Goal: Task Accomplishment & Management: Use online tool/utility

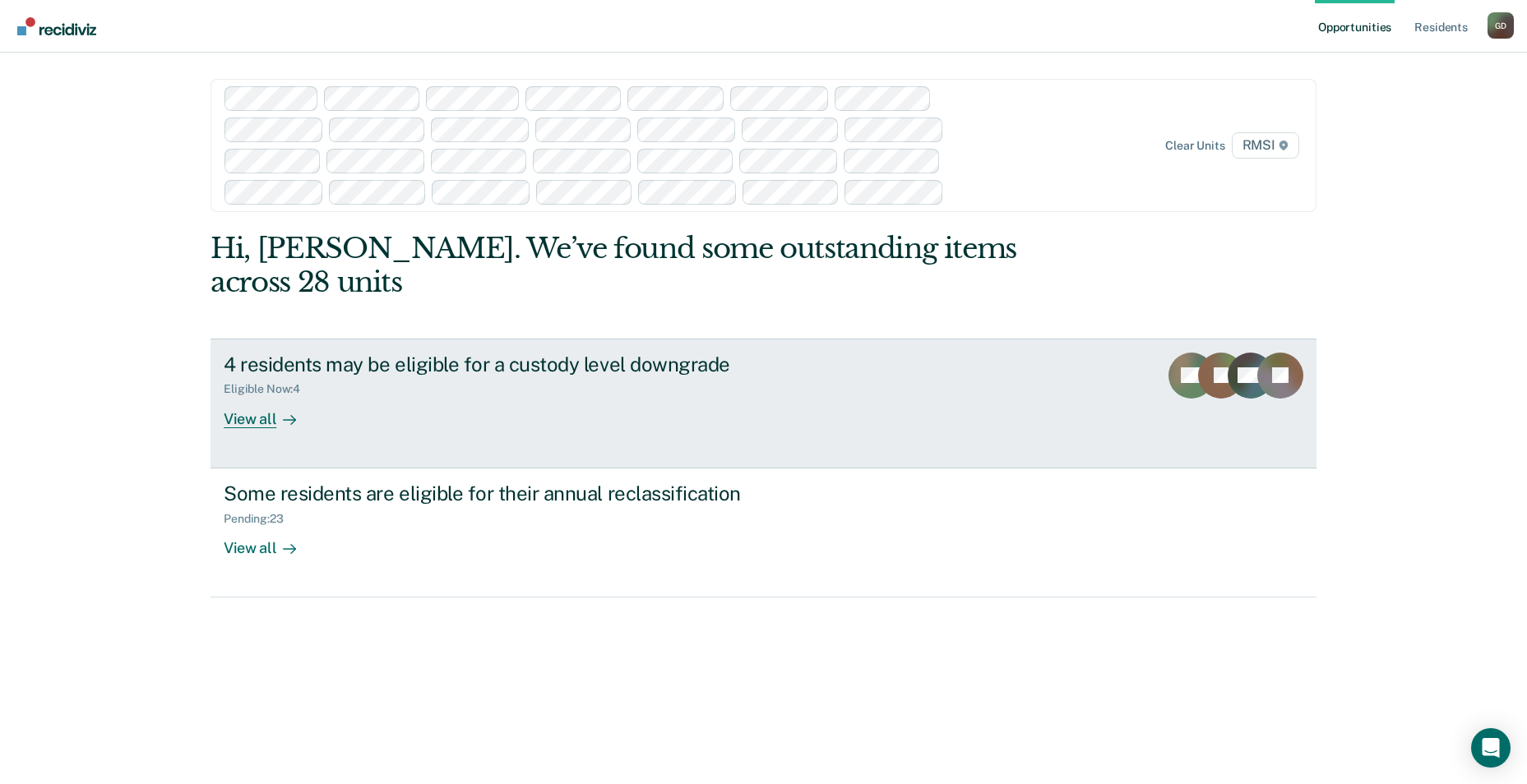
click at [246, 396] on div "View all" at bounding box center [270, 412] width 92 height 32
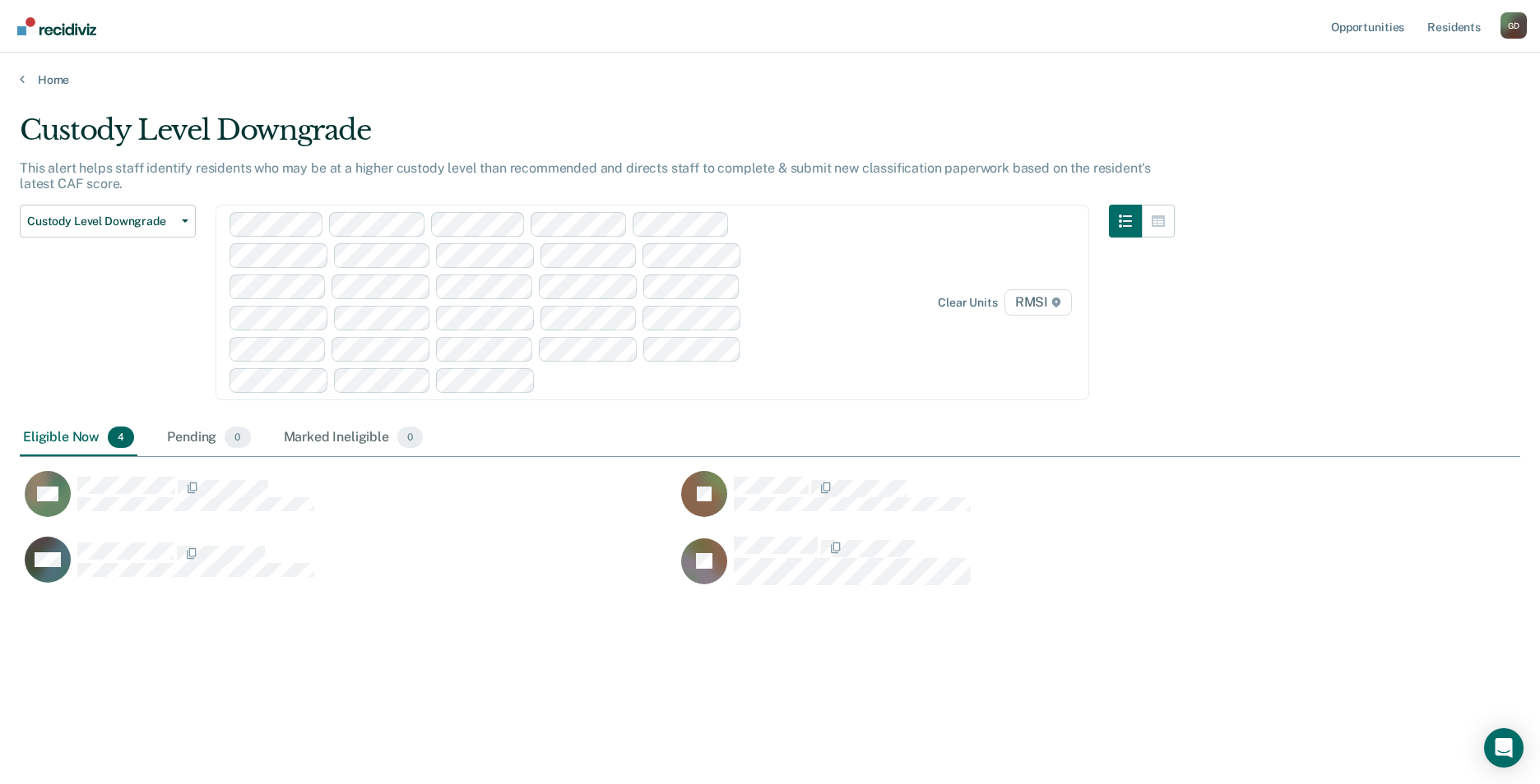
scroll to position [535, 1488]
click at [72, 435] on div "Eligible Now 4" at bounding box center [78, 438] width 118 height 36
click at [124, 225] on span "Custody Level Downgrade" at bounding box center [101, 221] width 148 height 14
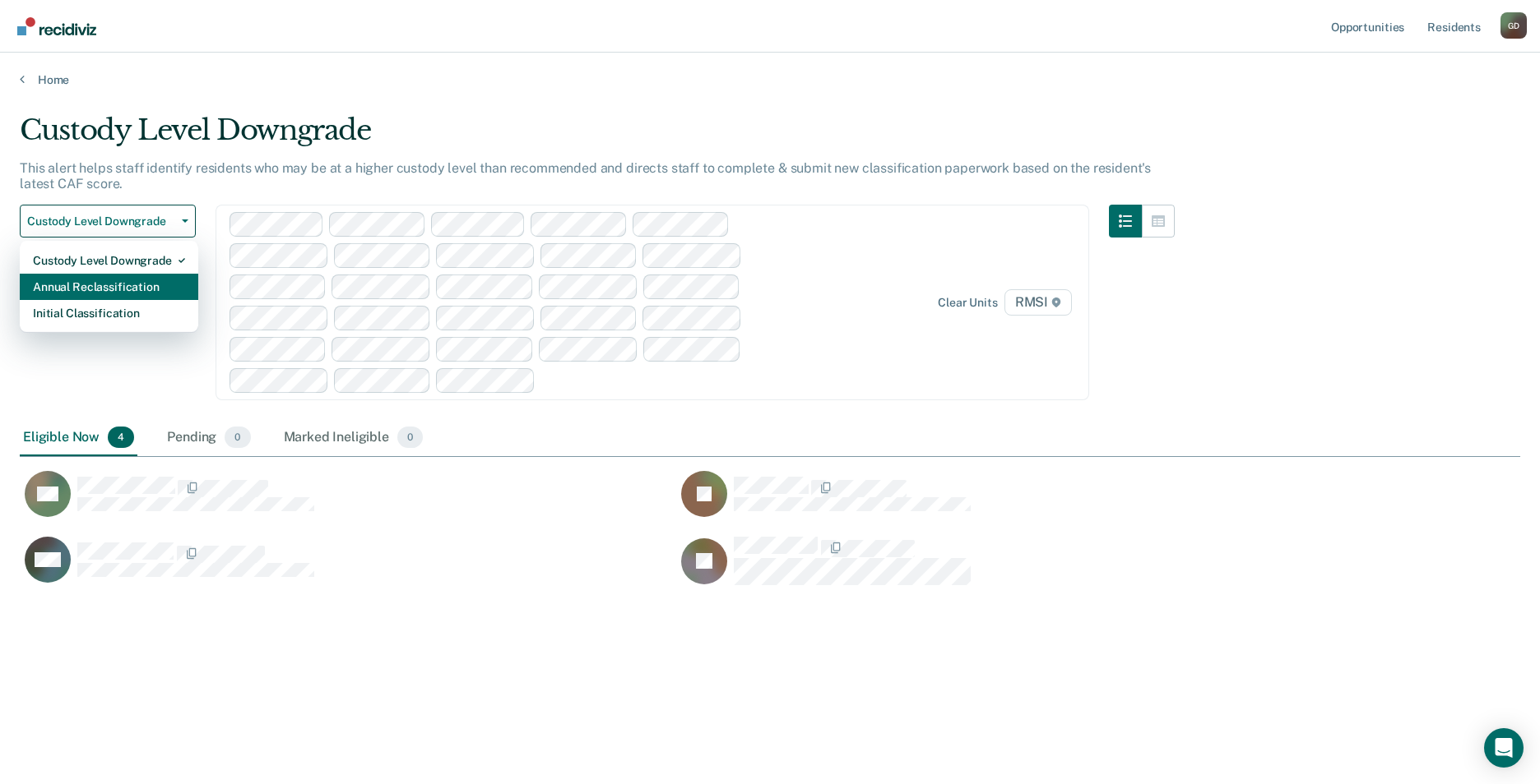
click at [92, 285] on div "Annual Reclassification" at bounding box center [109, 287] width 152 height 26
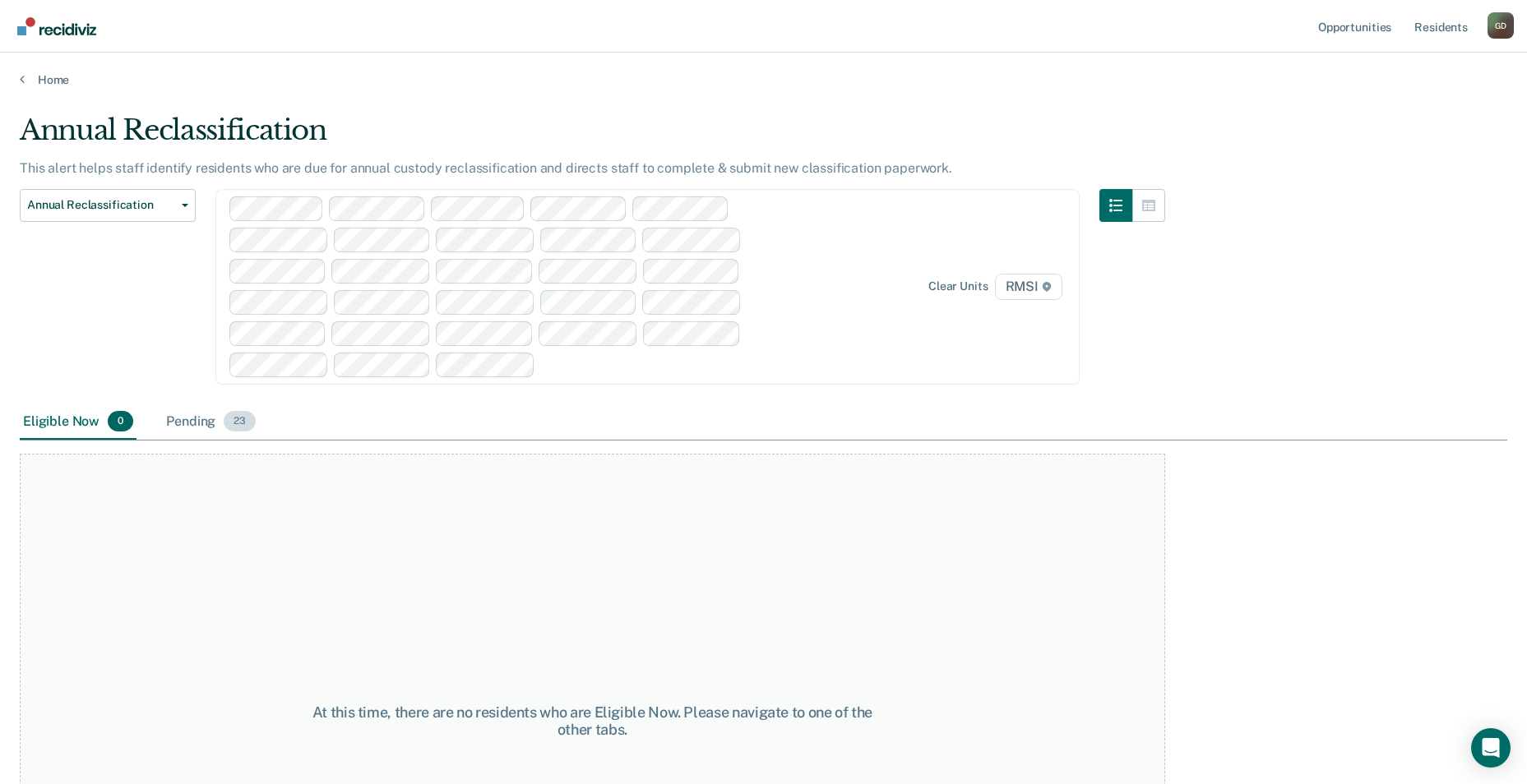
click at [192, 436] on div "Pending 23" at bounding box center [210, 422] width 96 height 36
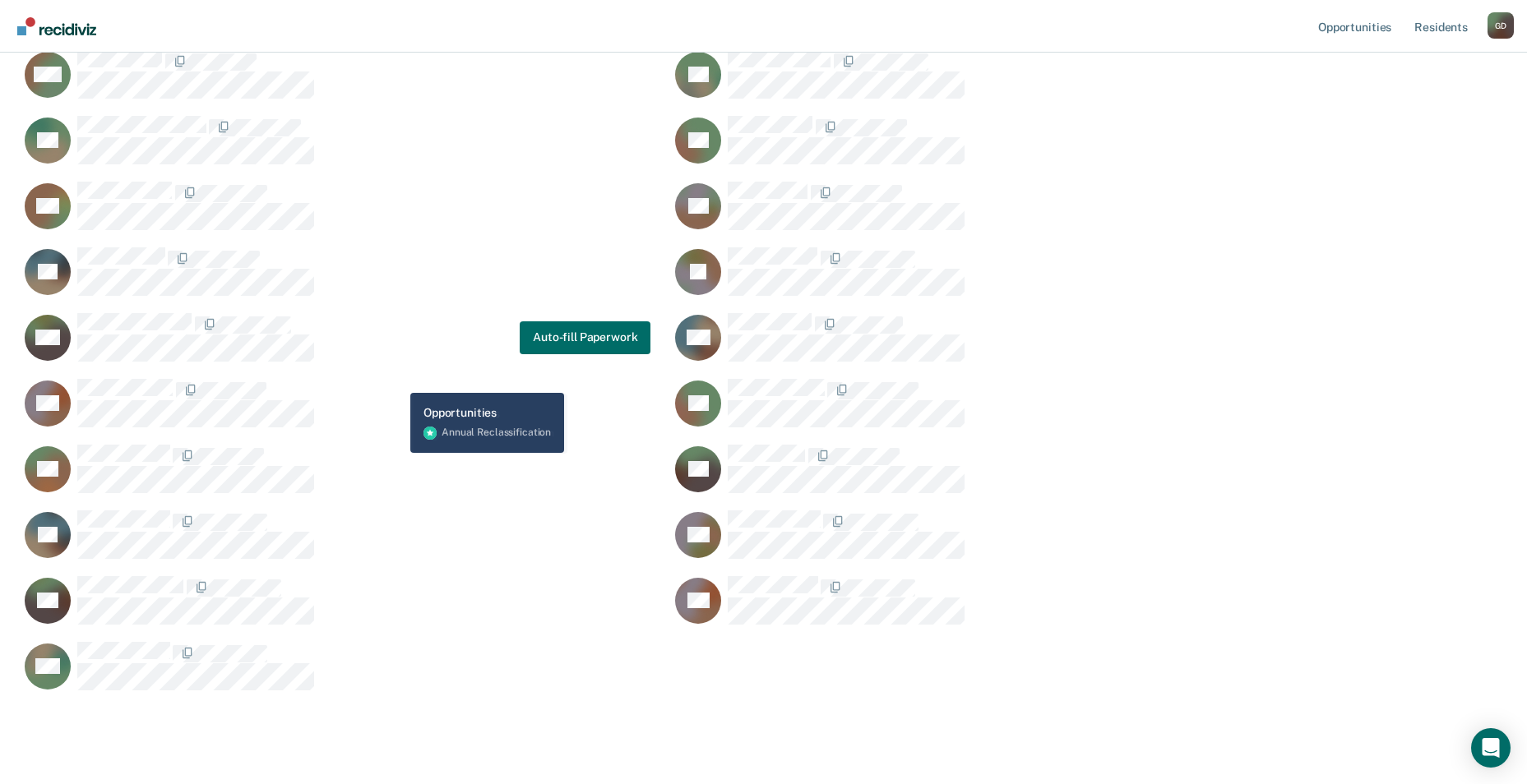
scroll to position [577, 0]
